Goal: Check status: Check status

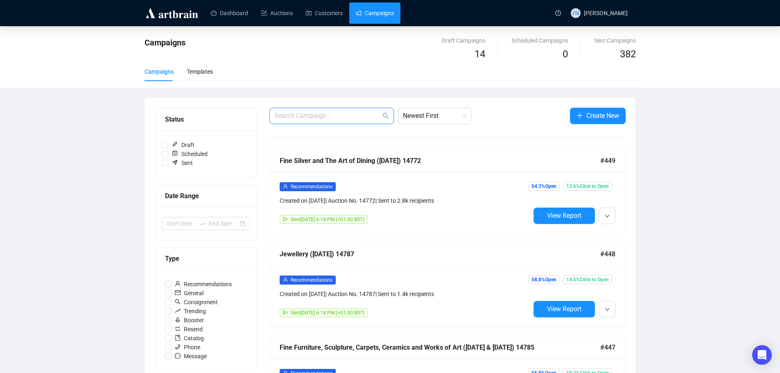
click at [324, 116] on input "text" at bounding box center [328, 116] width 107 height 10
type input "14800"
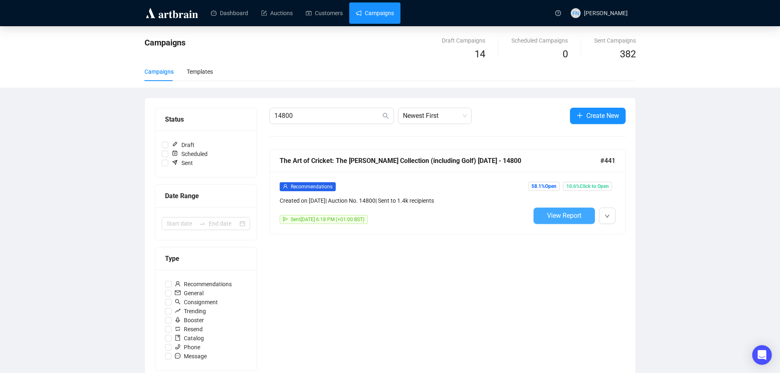
click at [544, 216] on button "View Report" at bounding box center [564, 216] width 61 height 16
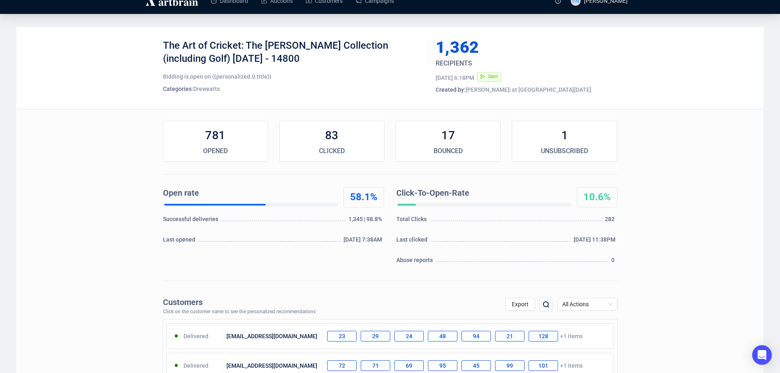
drag, startPoint x: 61, startPoint y: 218, endPoint x: 60, endPoint y: 231, distance: 13.2
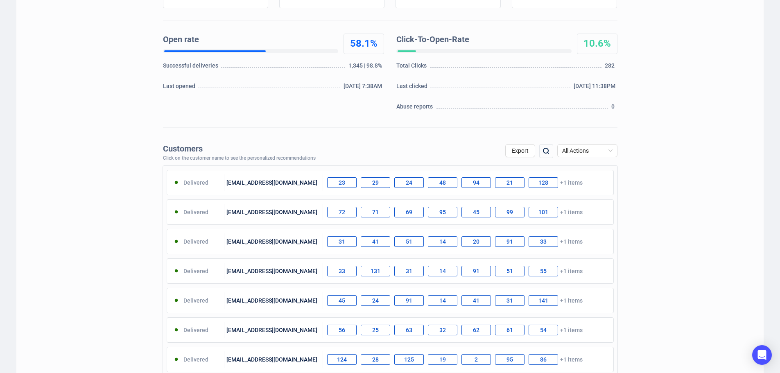
scroll to position [0, 0]
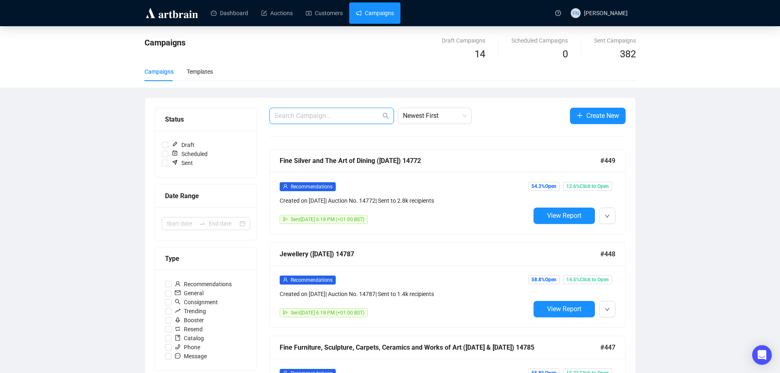
click at [316, 117] on input "text" at bounding box center [328, 116] width 107 height 10
type input "14817"
click at [304, 118] on input "text" at bounding box center [328, 116] width 107 height 10
type input "14817"
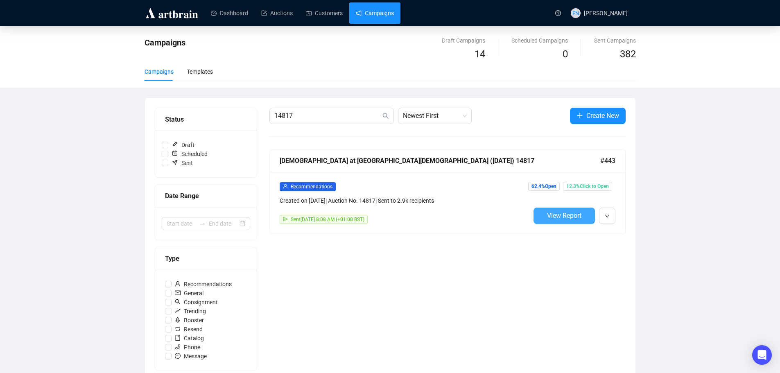
click at [559, 210] on button "View Report" at bounding box center [564, 216] width 61 height 16
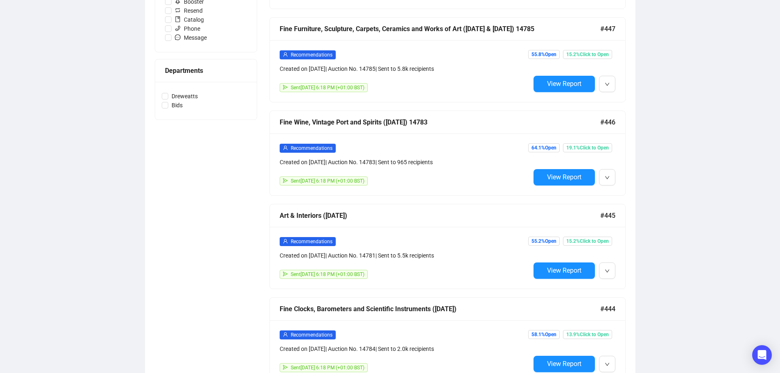
scroll to position [410, 0]
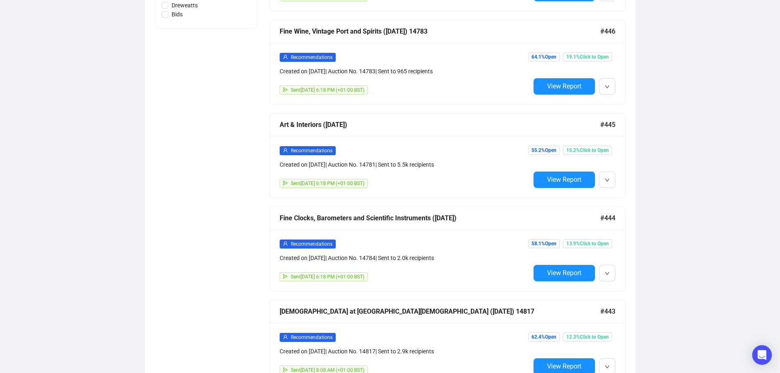
click at [551, 279] on div "Recommendations Created on [DATE] | Auction No. 14784 | Sent to 2.0k recipients…" at bounding box center [448, 260] width 356 height 62
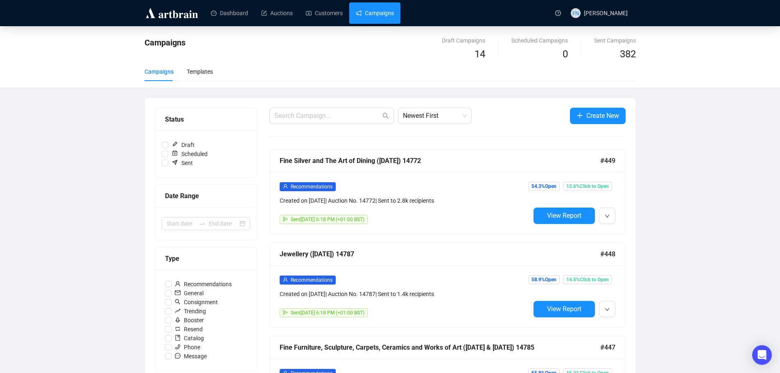
click at [293, 115] on input "text" at bounding box center [328, 116] width 107 height 10
type input "14783"
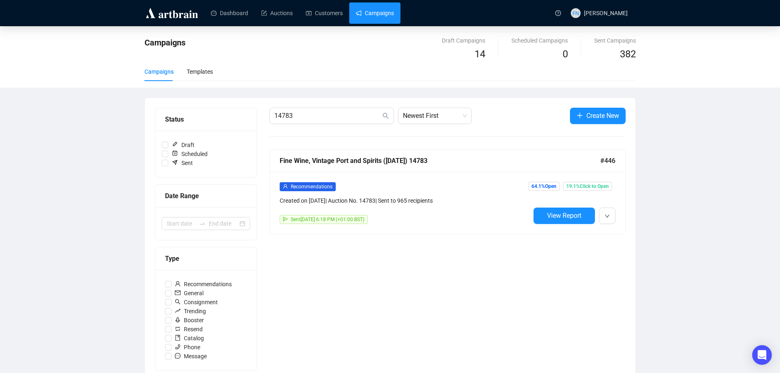
drag, startPoint x: 550, startPoint y: 218, endPoint x: 552, endPoint y: 328, distance: 110.6
click at [550, 218] on span "View Report" at bounding box center [564, 216] width 34 height 8
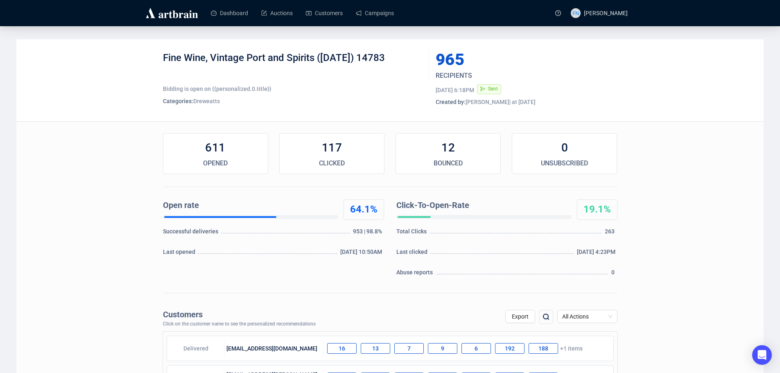
drag, startPoint x: 82, startPoint y: 212, endPoint x: 83, endPoint y: 218, distance: 5.9
